Goal: Task Accomplishment & Management: Use online tool/utility

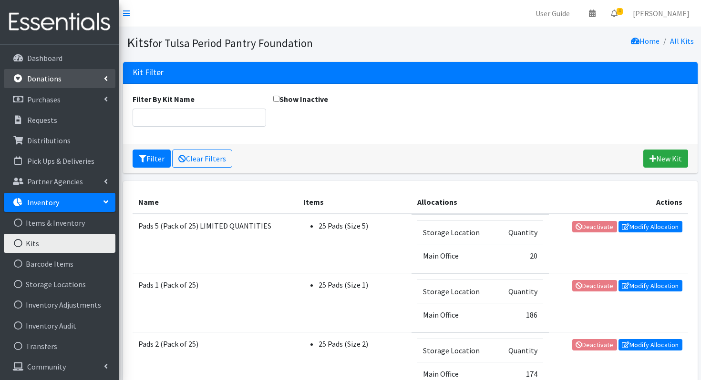
click at [58, 82] on p "Donations" at bounding box center [44, 79] width 34 height 10
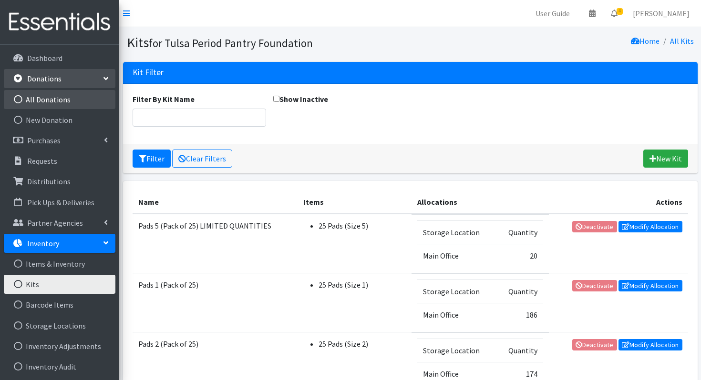
click at [61, 94] on link "All Donations" at bounding box center [60, 99] width 112 height 19
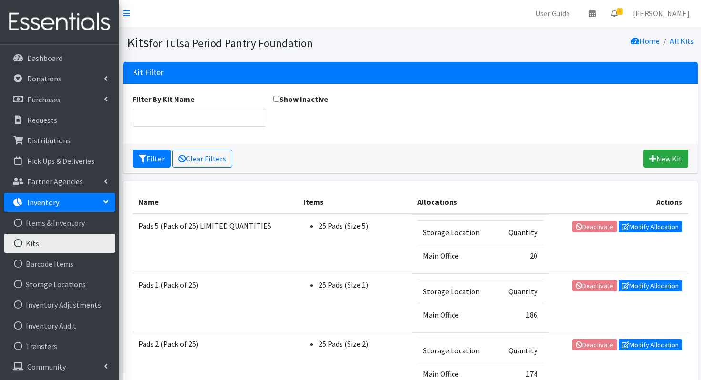
click at [37, 246] on link "Kits" at bounding box center [60, 243] width 112 height 19
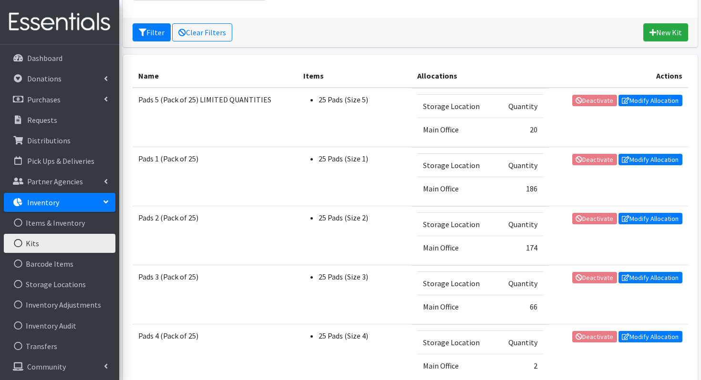
scroll to position [211, 0]
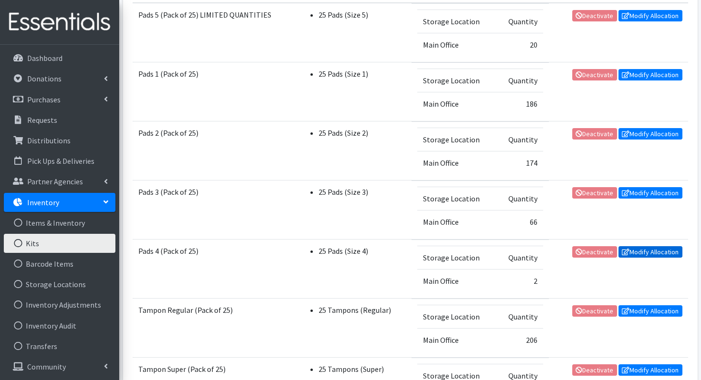
click at [641, 253] on link "Modify Allocation" at bounding box center [650, 251] width 64 height 11
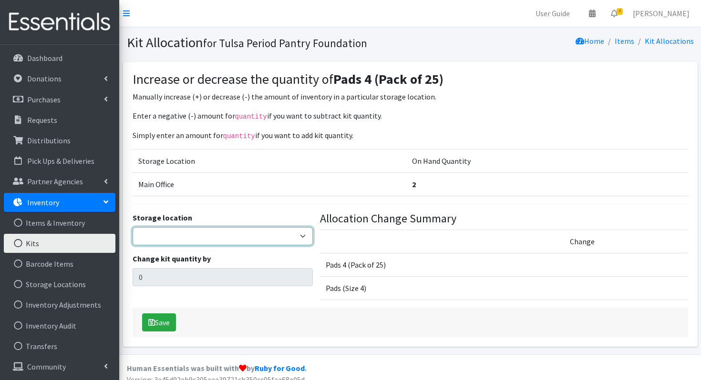
click at [211, 234] on select "Main Office" at bounding box center [222, 236] width 180 height 18
select select "380"
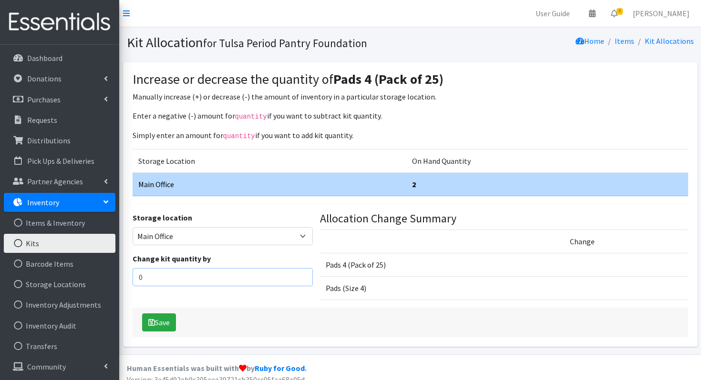
click at [187, 278] on input "0" at bounding box center [222, 277] width 180 height 18
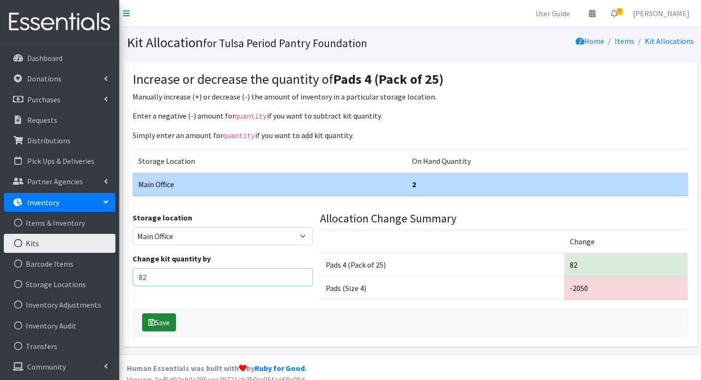
type input "82"
click at [156, 324] on button "Save" at bounding box center [159, 323] width 34 height 18
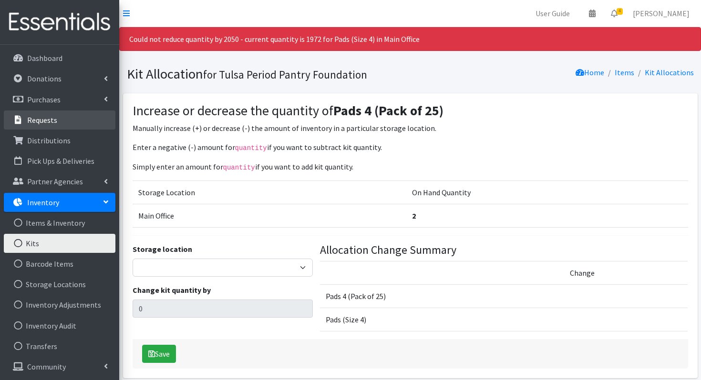
click at [60, 120] on link "Requests" at bounding box center [60, 120] width 112 height 19
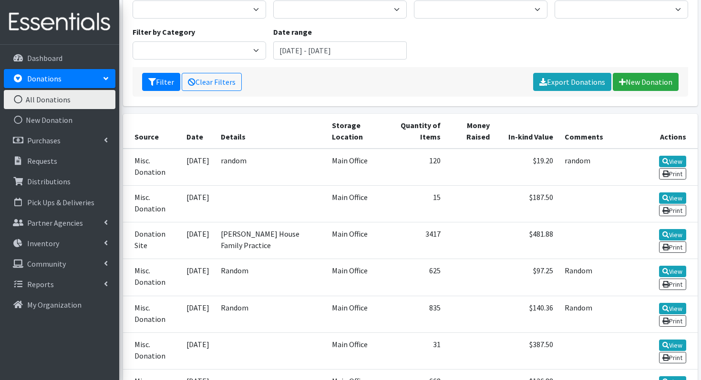
scroll to position [109, 0]
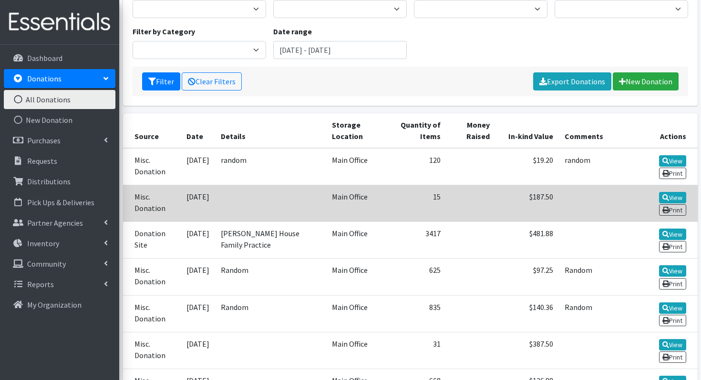
click at [158, 204] on td "Misc. Donation" at bounding box center [152, 203] width 58 height 37
click at [664, 201] on link "View" at bounding box center [672, 197] width 27 height 11
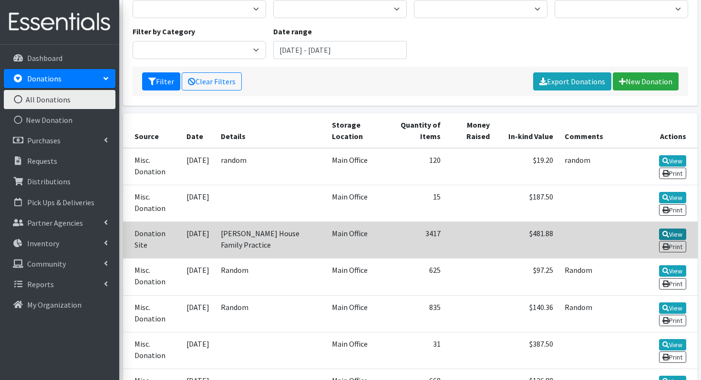
click at [676, 229] on link "View" at bounding box center [672, 234] width 27 height 11
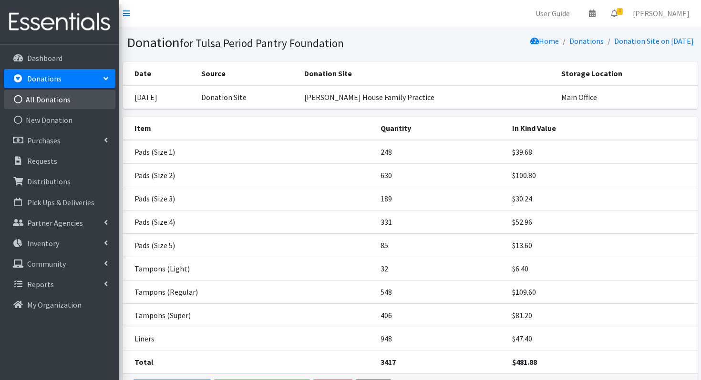
click at [61, 103] on link "All Donations" at bounding box center [60, 99] width 112 height 19
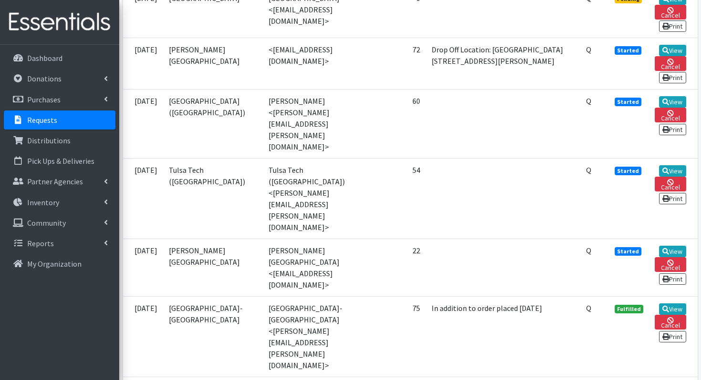
scroll to position [448, 0]
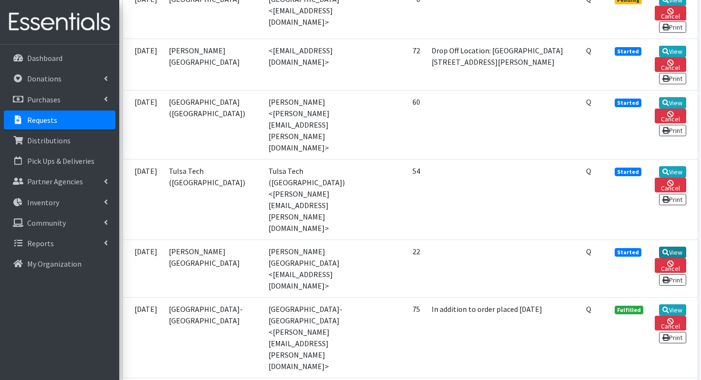
click at [673, 247] on link "View" at bounding box center [672, 252] width 27 height 11
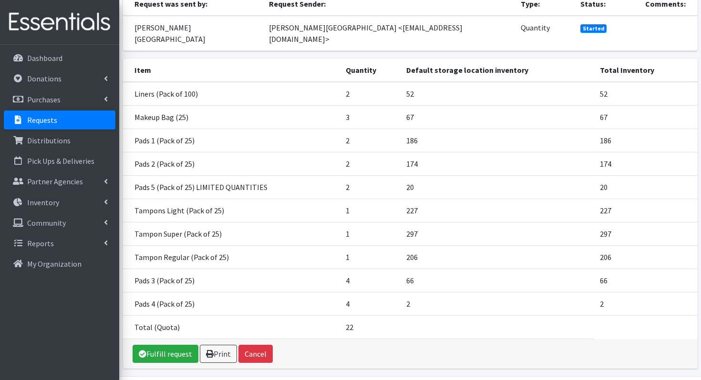
scroll to position [122, 0]
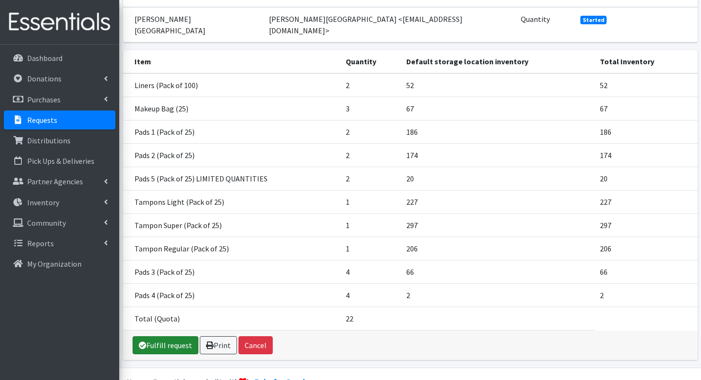
click at [170, 336] on link "Fulfill request" at bounding box center [165, 345] width 66 height 18
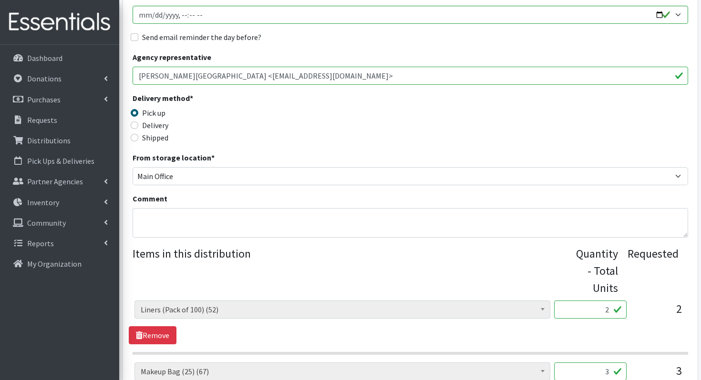
scroll to position [162, 0]
click at [154, 126] on label "Delivery" at bounding box center [155, 124] width 26 height 11
click at [138, 126] on input "Delivery" at bounding box center [135, 125] width 8 height 8
radio input "true"
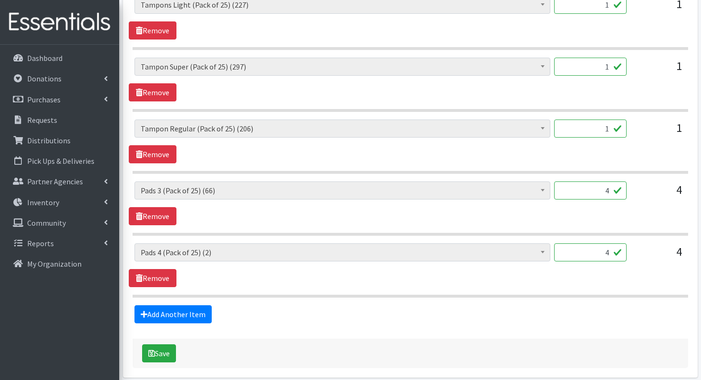
scroll to position [816, 0]
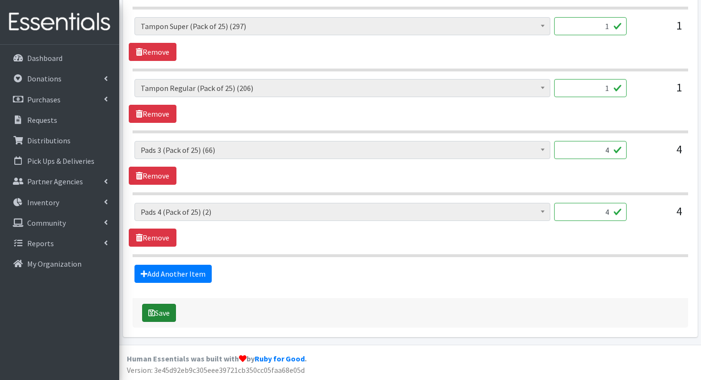
click at [163, 314] on button "Save" at bounding box center [159, 313] width 34 height 18
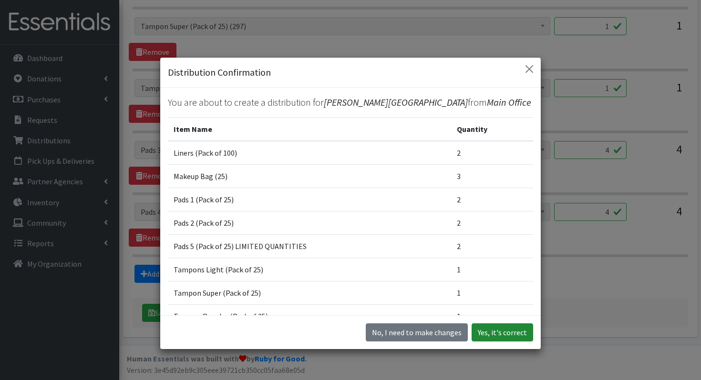
click at [506, 330] on button "Yes, it's correct" at bounding box center [501, 333] width 61 height 18
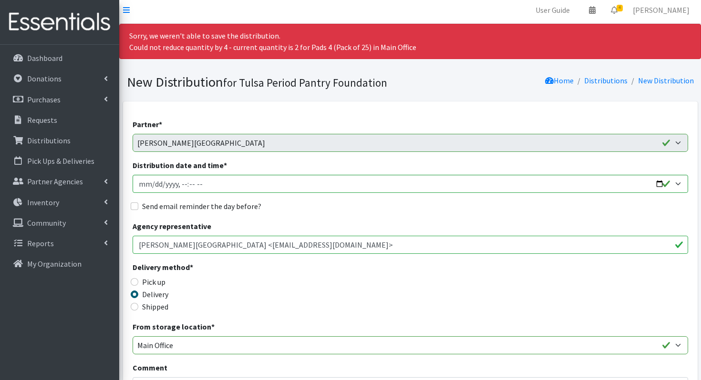
scroll to position [0, 0]
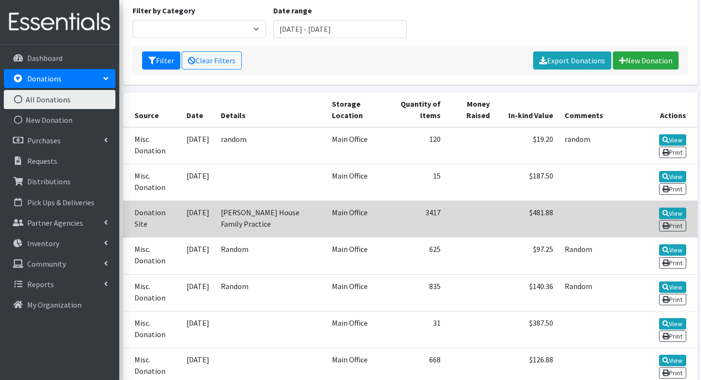
scroll to position [129, 0]
click at [664, 212] on icon at bounding box center [665, 214] width 7 height 7
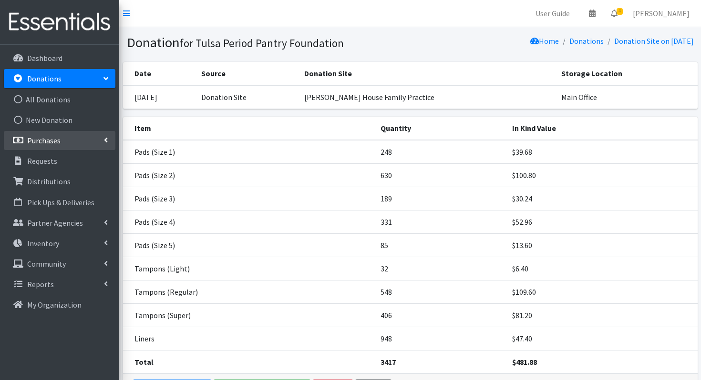
click at [47, 147] on link "Purchases" at bounding box center [60, 140] width 112 height 19
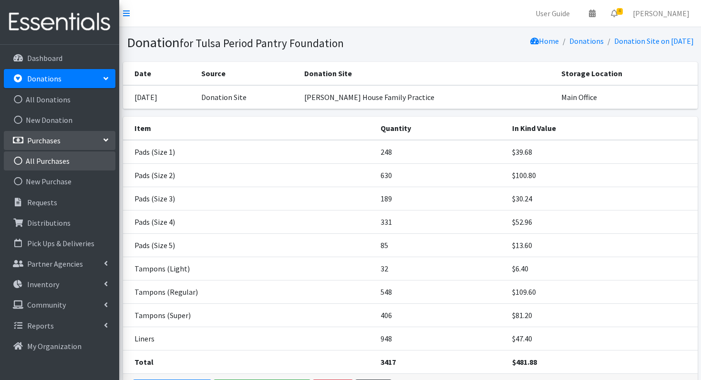
click at [68, 158] on link "All Purchases" at bounding box center [60, 161] width 112 height 19
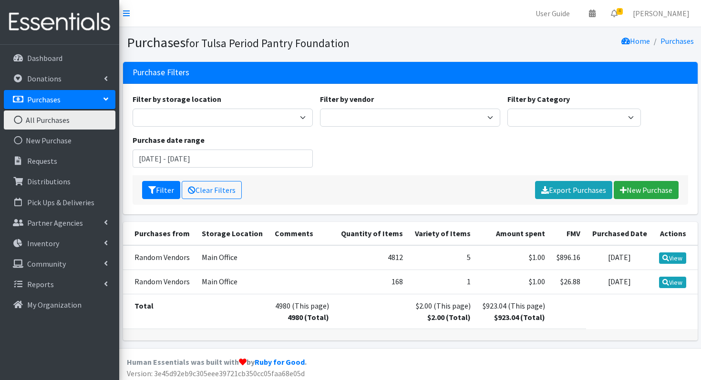
scroll to position [3, 0]
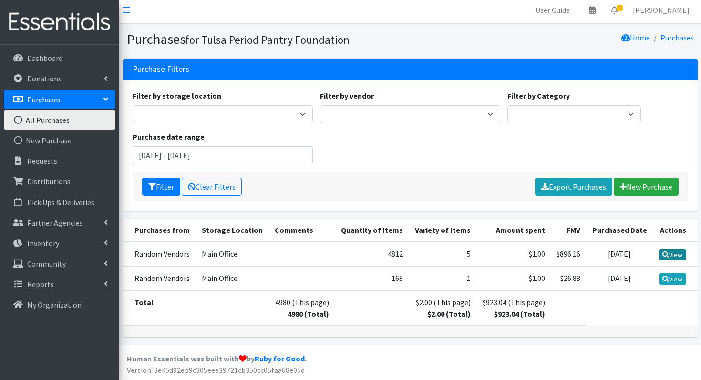
click at [677, 252] on link "View" at bounding box center [672, 254] width 27 height 11
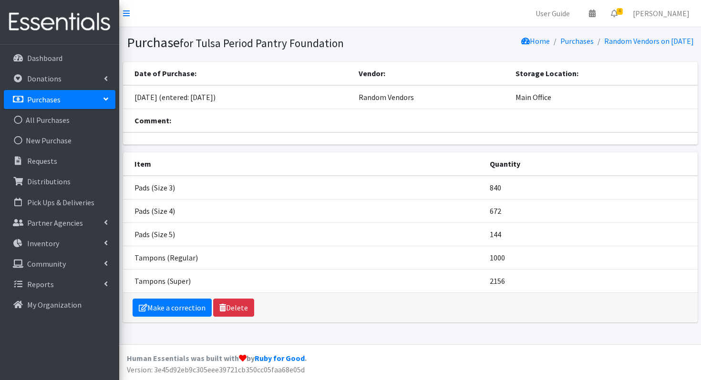
click at [61, 97] on link "Purchases" at bounding box center [60, 99] width 112 height 19
click at [52, 99] on p "Purchases" at bounding box center [43, 100] width 33 height 10
